Goal: Navigation & Orientation: Go to known website

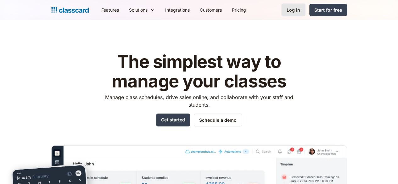
click at [300, 11] on div "Log in" at bounding box center [293, 10] width 14 height 7
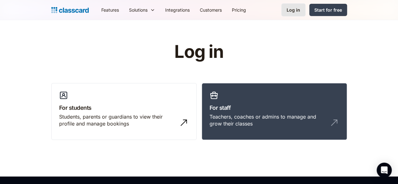
click at [300, 9] on div "Log in" at bounding box center [293, 10] width 14 height 7
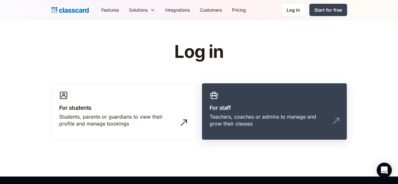
click at [283, 111] on h3 "For staff" at bounding box center [273, 107] width 129 height 8
